Goal: Task Accomplishment & Management: Manage account settings

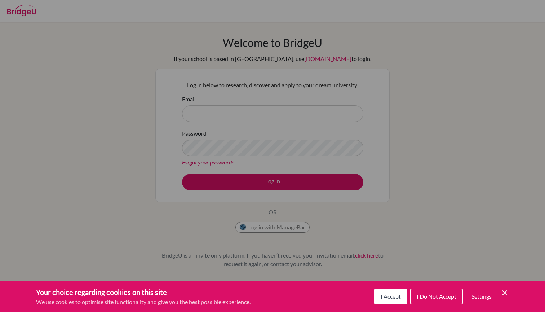
click at [504, 291] on icon "Cookie Control Close Icon" at bounding box center [504, 292] width 9 height 9
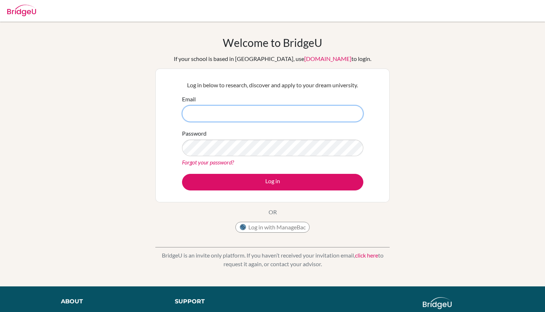
click at [190, 113] on input "Email" at bounding box center [272, 113] width 181 height 17
type input "[EMAIL_ADDRESS][DOMAIN_NAME]"
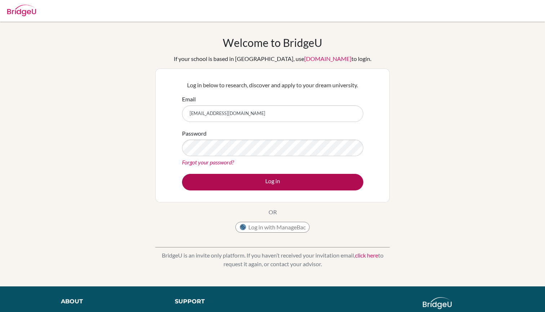
click at [226, 179] on button "Log in" at bounding box center [272, 182] width 181 height 17
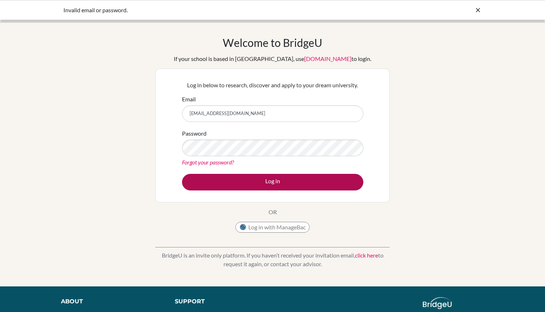
click at [244, 184] on button "Log in" at bounding box center [272, 182] width 181 height 17
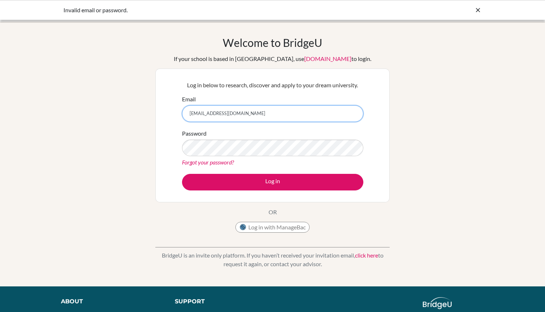
click at [241, 112] on input "[EMAIL_ADDRESS][DOMAIN_NAME]" at bounding box center [272, 113] width 181 height 17
type input "[EMAIL_ADDRESS][DOMAIN_NAME]"
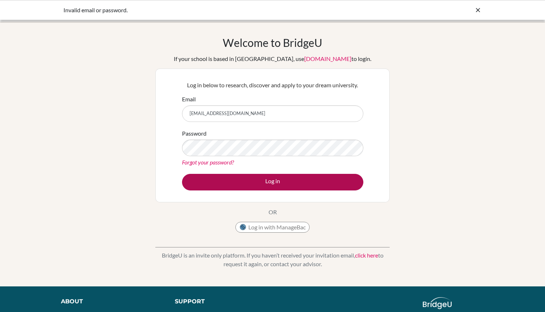
click at [312, 180] on button "Log in" at bounding box center [272, 182] width 181 height 17
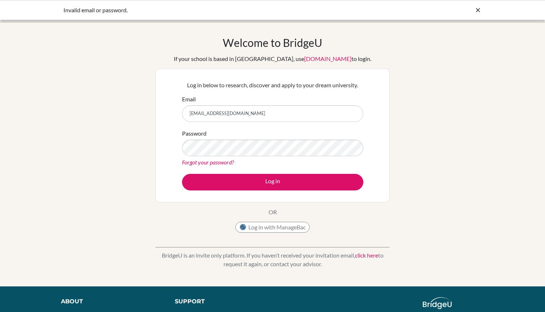
click at [312, 132] on div "Password Forgot your password?" at bounding box center [272, 147] width 181 height 37
click at [286, 234] on div "Log in with ManageBac" at bounding box center [272, 228] width 74 height 14
click at [286, 229] on button "Log in with ManageBac" at bounding box center [272, 226] width 74 height 11
click at [241, 112] on input "[EMAIL_ADDRESS][DOMAIN_NAME]" at bounding box center [272, 113] width 181 height 17
type input "[EMAIL_ADDRESS][DOMAIN_NAME]"
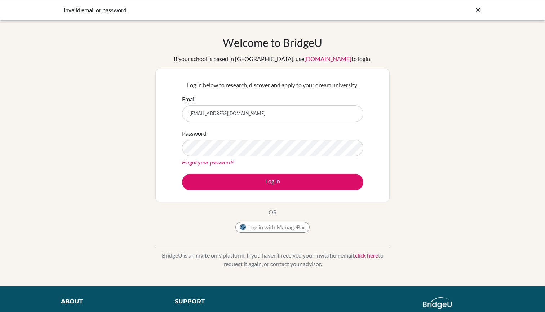
click at [314, 58] on link "[DOMAIN_NAME]" at bounding box center [327, 58] width 47 height 7
